Goal: Check status: Check status

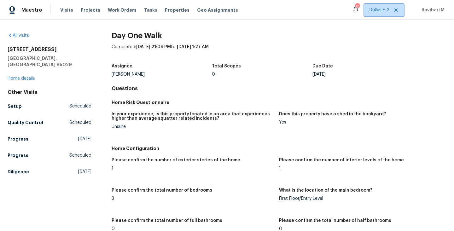
click at [380, 5] on span "Dallas + 2" at bounding box center [384, 10] width 40 height 13
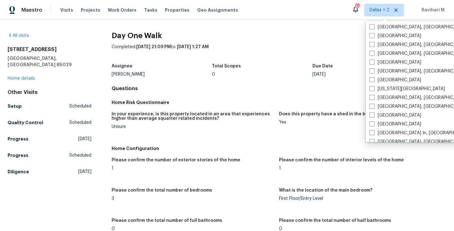
scroll to position [213, 0]
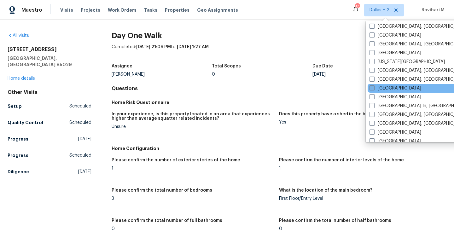
click at [371, 88] on span at bounding box center [371, 87] width 5 height 5
click at [371, 88] on input "[GEOGRAPHIC_DATA]" at bounding box center [371, 87] width 4 height 4
checkbox input "true"
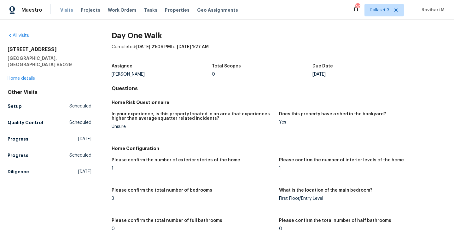
click at [61, 10] on span "Visits" at bounding box center [66, 10] width 13 height 6
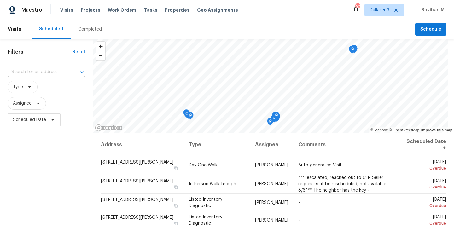
click at [94, 27] on div "Completed" at bounding box center [90, 29] width 24 height 6
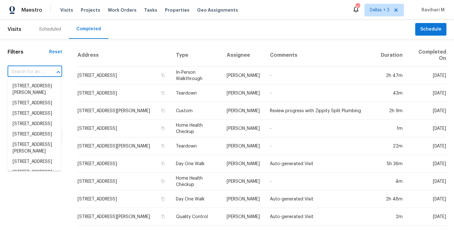
click at [22, 77] on input "text" at bounding box center [26, 72] width 37 height 10
paste input "[STREET_ADDRESS]"
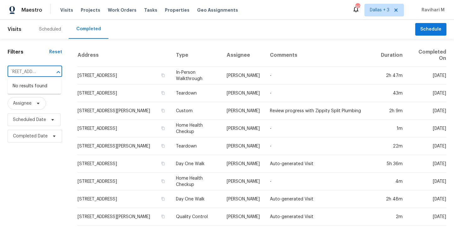
type input "[STREET_ADDRESS]"
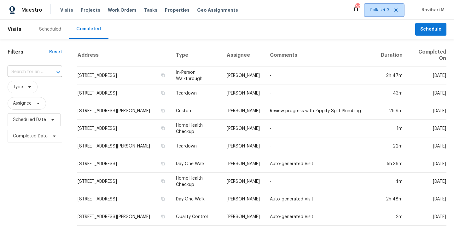
click at [377, 6] on span "Dallas + 3" at bounding box center [383, 10] width 39 height 13
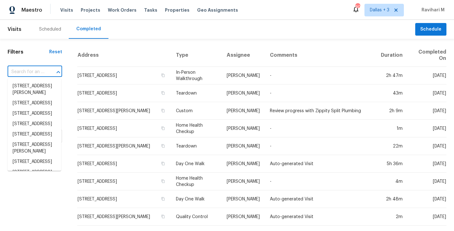
click at [23, 69] on input "text" at bounding box center [26, 72] width 37 height 10
paste input "[STREET_ADDRESS]"
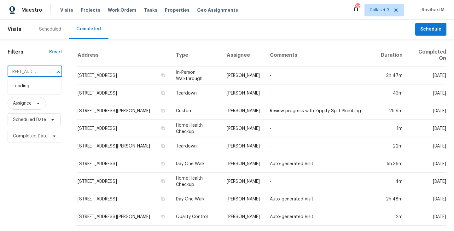
scroll to position [0, 13]
type input "[STREET_ADDRESS]"
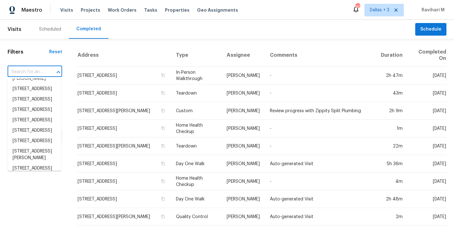
scroll to position [630, 0]
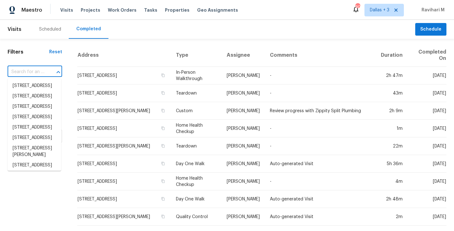
click at [26, 66] on div "​" at bounding box center [35, 72] width 54 height 14
paste input "[STREET_ADDRESS]"
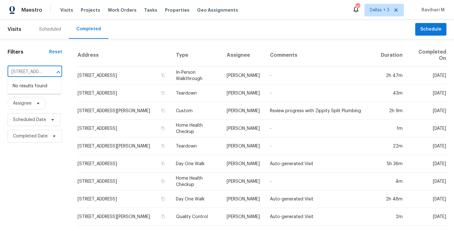
scroll to position [0, 82]
click at [22, 72] on input "[STREET_ADDRESS]" at bounding box center [26, 72] width 37 height 10
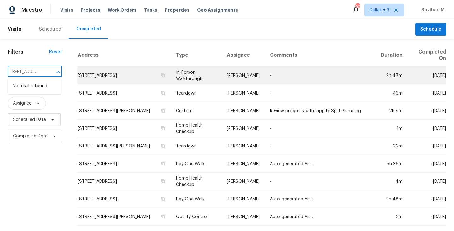
drag, startPoint x: 22, startPoint y: 72, endPoint x: 82, endPoint y: 72, distance: 60.2
type input "[STREET_ADDRESS]"
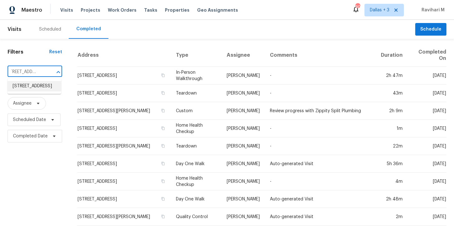
click at [25, 91] on li "[STREET_ADDRESS]" at bounding box center [35, 86] width 54 height 10
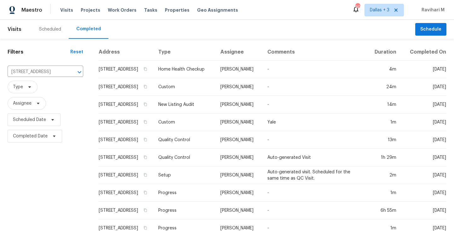
click at [236, 32] on div "Scheduled Completed" at bounding box center [222, 29] width 383 height 19
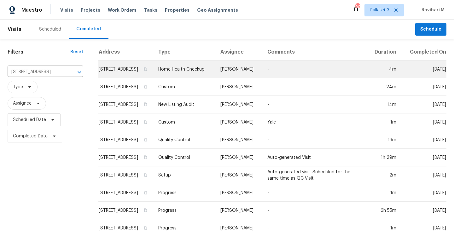
click at [198, 76] on td "Home Health Checkup" at bounding box center [184, 69] width 62 height 18
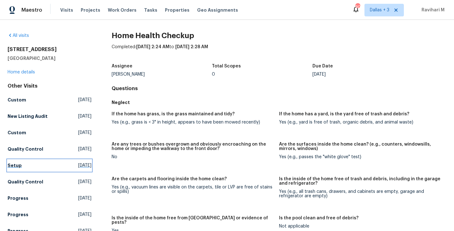
click at [77, 170] on link "Setup [DATE]" at bounding box center [50, 165] width 84 height 11
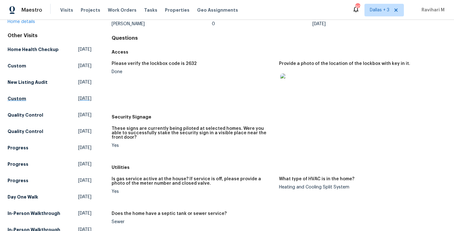
scroll to position [69, 0]
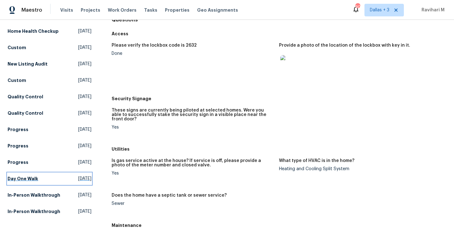
click at [78, 182] on span "[DATE]" at bounding box center [84, 178] width 13 height 6
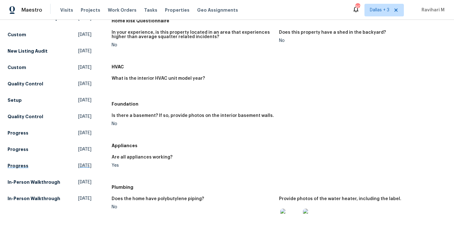
scroll to position [105, 0]
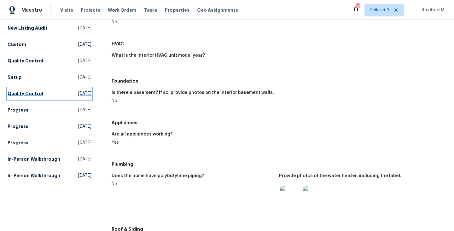
click at [78, 97] on span "[DATE]" at bounding box center [84, 93] width 13 height 6
